Goal: Navigation & Orientation: Understand site structure

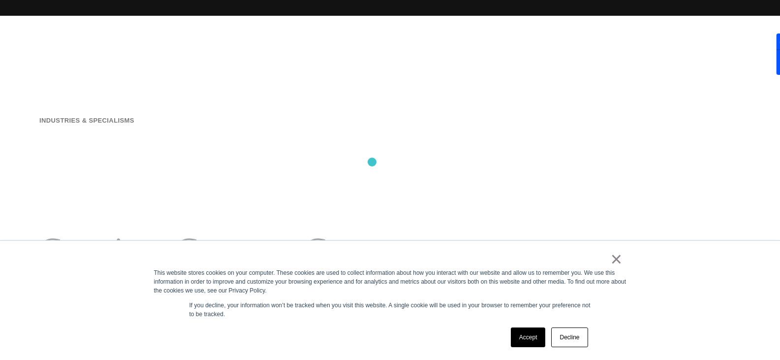
scroll to position [344, 0]
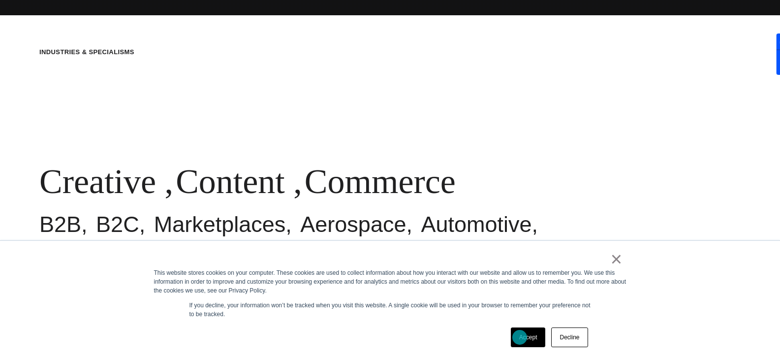
click at [520, 337] on link "Accept" at bounding box center [528, 337] width 35 height 20
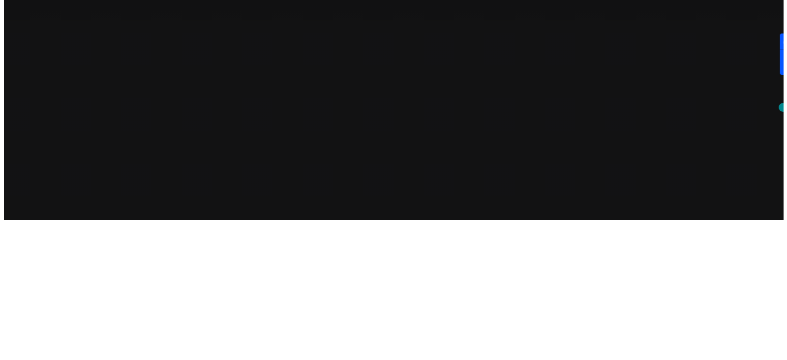
scroll to position [0, 0]
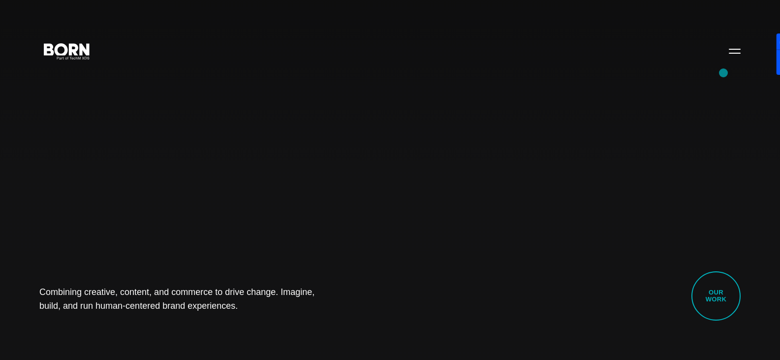
click at [724, 73] on div "Combining creative, content, and commerce to drive change. Imagine, build, and …" at bounding box center [390, 180] width 780 height 360
click at [735, 50] on button "Primary Menu" at bounding box center [735, 50] width 24 height 21
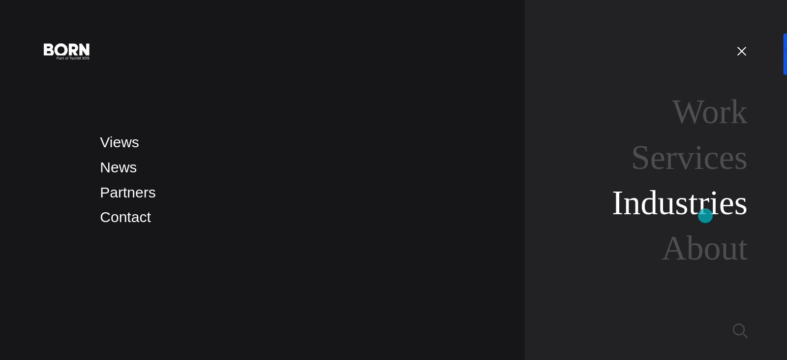
click at [704, 214] on link "Industries" at bounding box center [680, 203] width 136 height 38
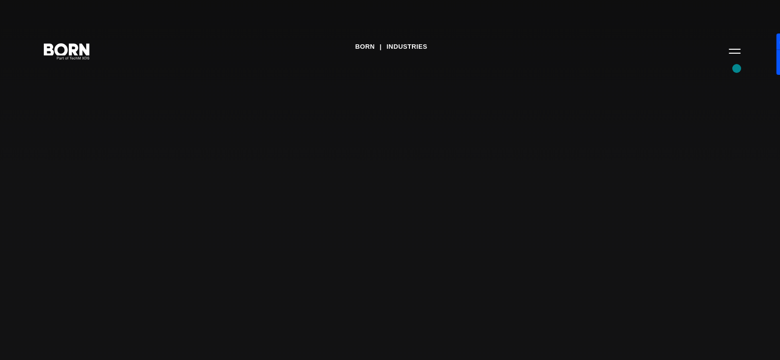
click at [740, 72] on div "BORN Industries" at bounding box center [390, 180] width 780 height 360
click at [737, 58] on button "Primary Menu" at bounding box center [735, 50] width 24 height 21
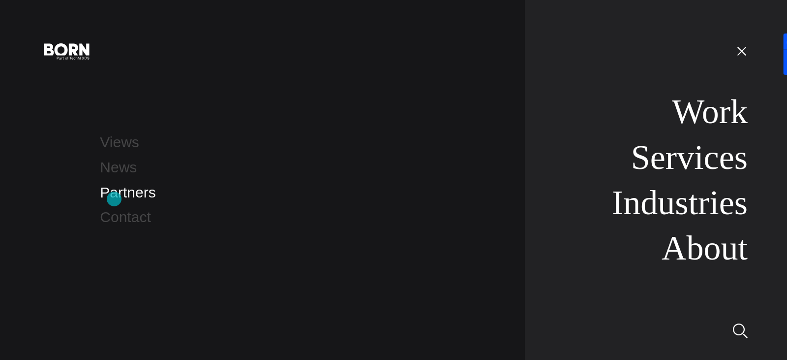
click at [114, 199] on link "Partners" at bounding box center [128, 192] width 56 height 16
